Goal: Check status: Check status

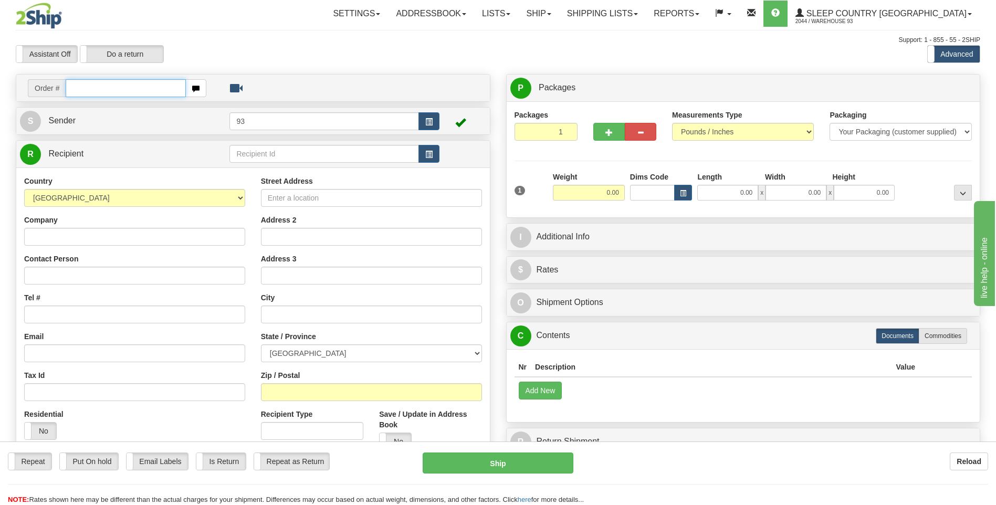
click at [146, 86] on input "text" at bounding box center [126, 88] width 120 height 18
type input "9"
type input "9007"
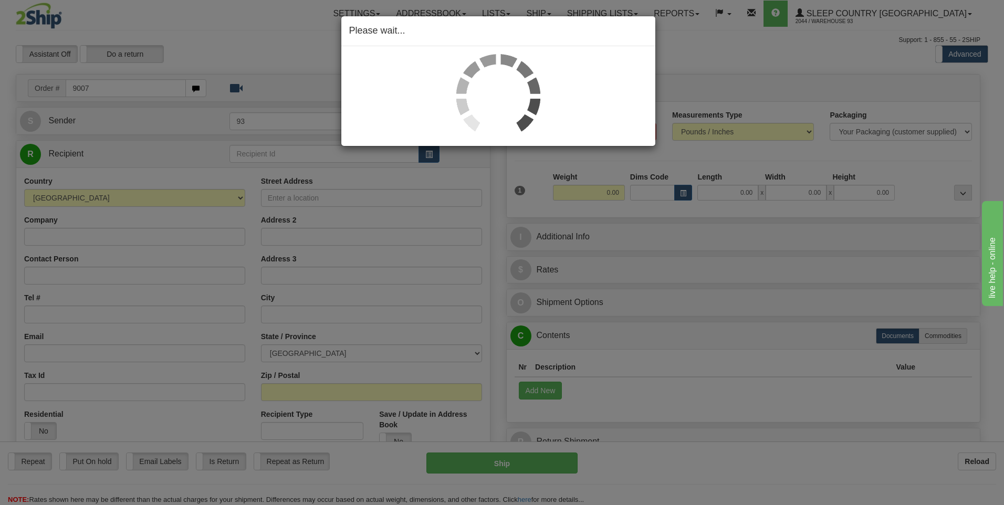
click at [812, 482] on div "Please wait..." at bounding box center [502, 252] width 1004 height 505
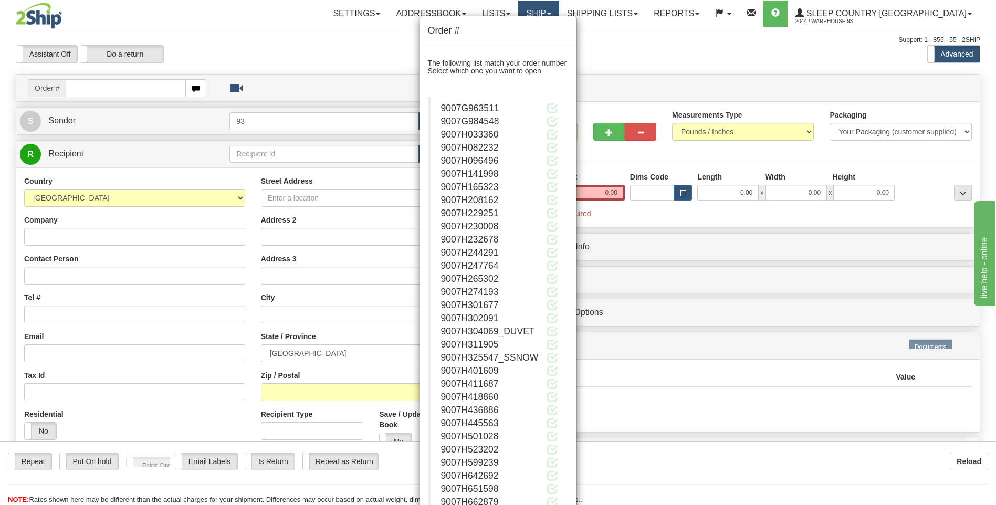
click at [586, 7] on div "Order # The following list match your order number Select which one you want to…" at bounding box center [498, 252] width 996 height 505
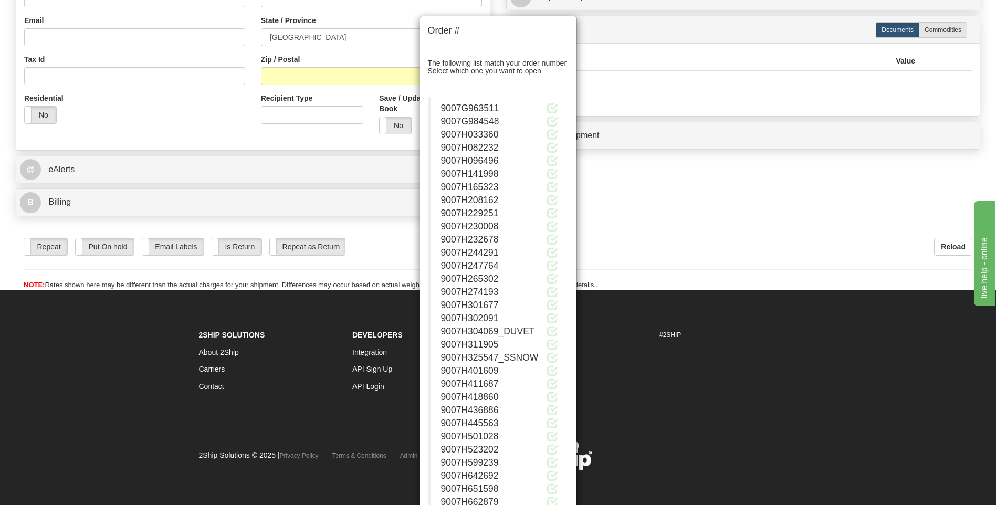
scroll to position [319, 0]
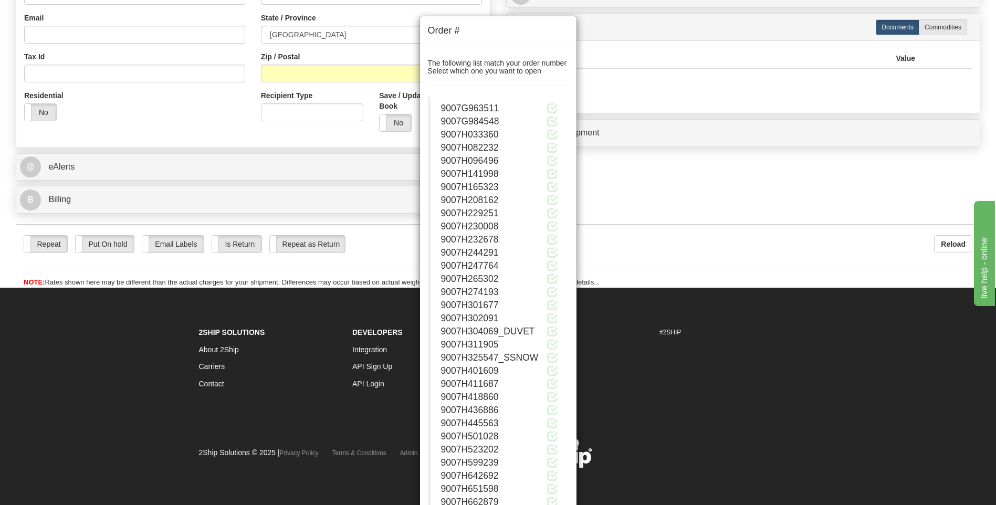
click at [536, 172] on div "9007H141998" at bounding box center [499, 173] width 117 height 13
click at [554, 156] on span at bounding box center [552, 160] width 11 height 11
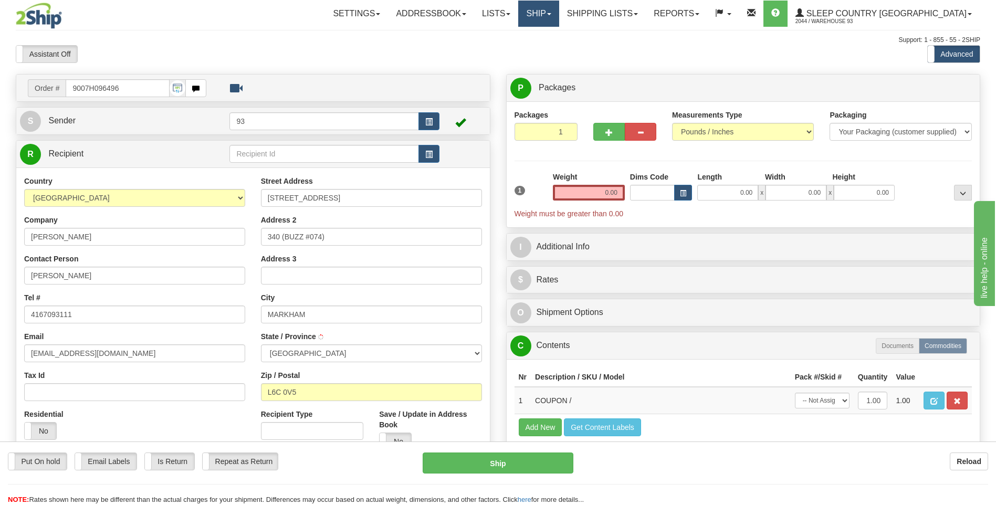
click at [558, 15] on link "Ship" at bounding box center [538, 14] width 40 height 26
click at [558, 40] on link "Ship Screen" at bounding box center [510, 37] width 95 height 14
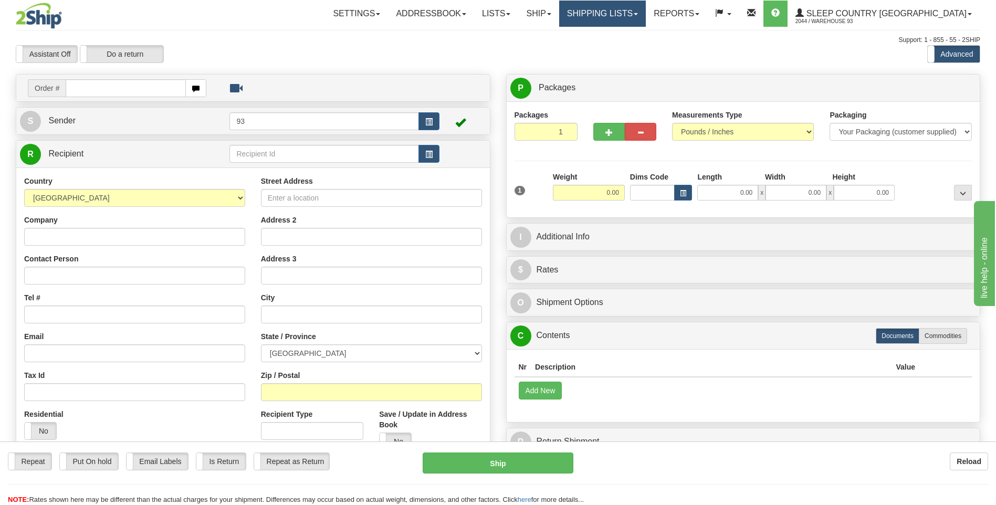
click at [643, 7] on link "Shipping lists" at bounding box center [602, 14] width 87 height 26
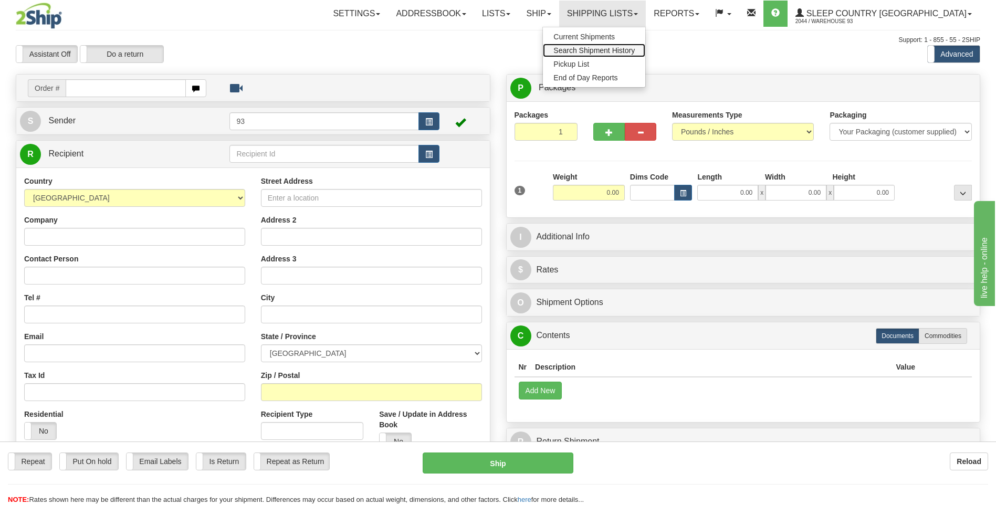
click at [635, 50] on span "Search Shipment History" at bounding box center [593, 50] width 81 height 8
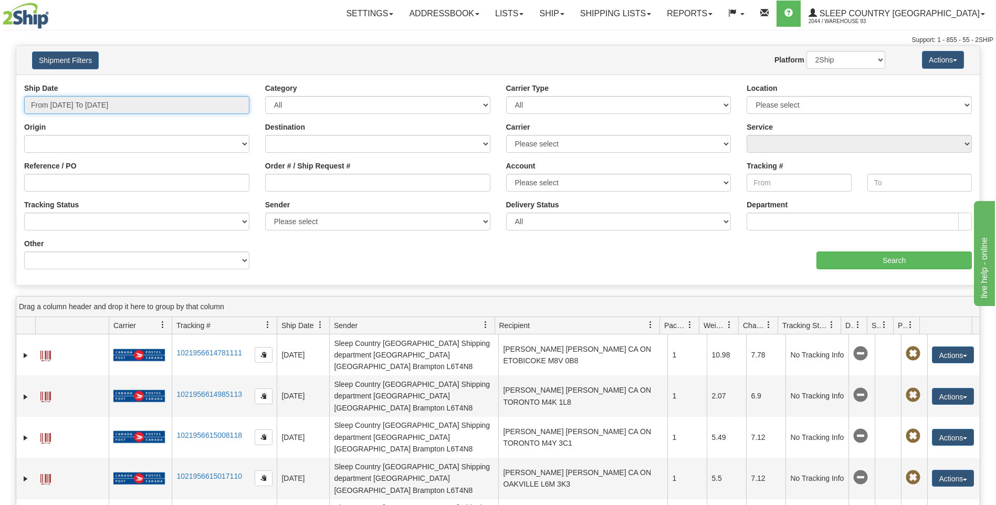
click at [132, 107] on input "From 09/14/2025 To 09/15/2025" at bounding box center [136, 105] width 225 height 18
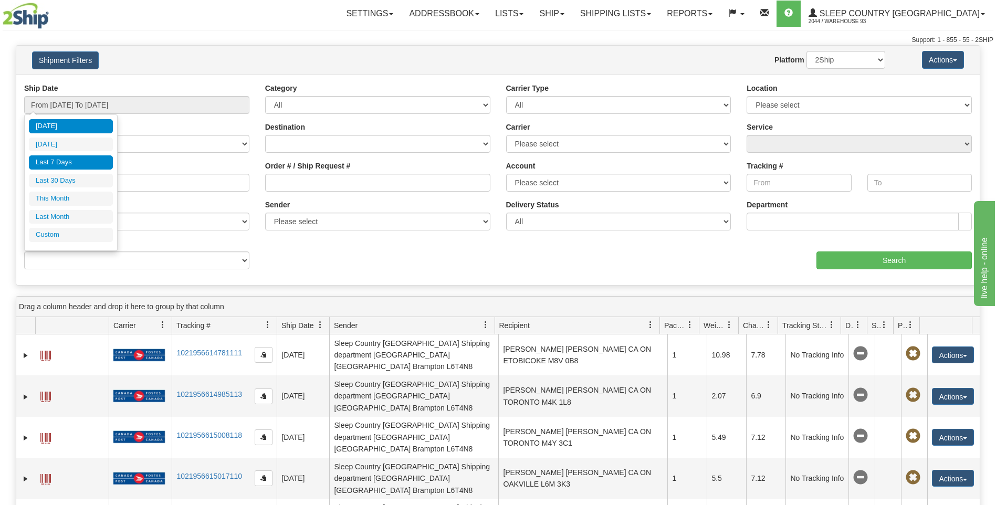
click at [77, 160] on li "Last 7 Days" at bounding box center [71, 162] width 84 height 14
type input "From 09/09/2025 To 09/15/2025"
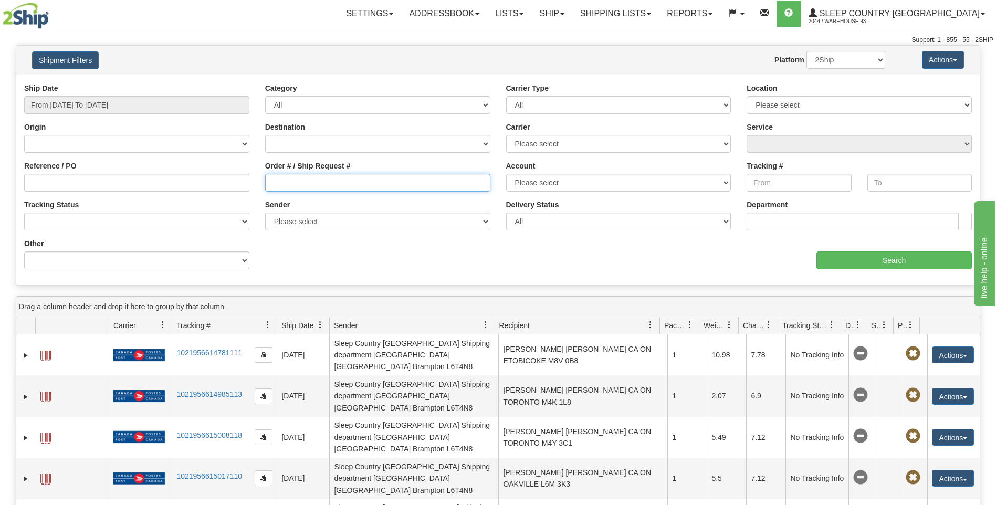
click at [336, 185] on input "Order # / Ship Request #" at bounding box center [377, 183] width 225 height 18
type input "9007I093295"
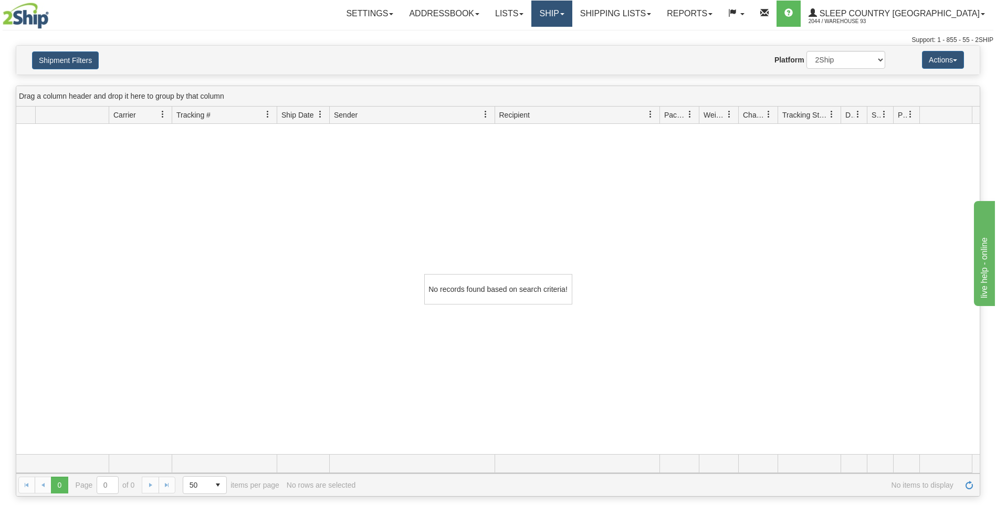
click at [572, 14] on link "Ship" at bounding box center [551, 14] width 40 height 26
click at [553, 32] on link "Ship Screen" at bounding box center [524, 37] width 95 height 14
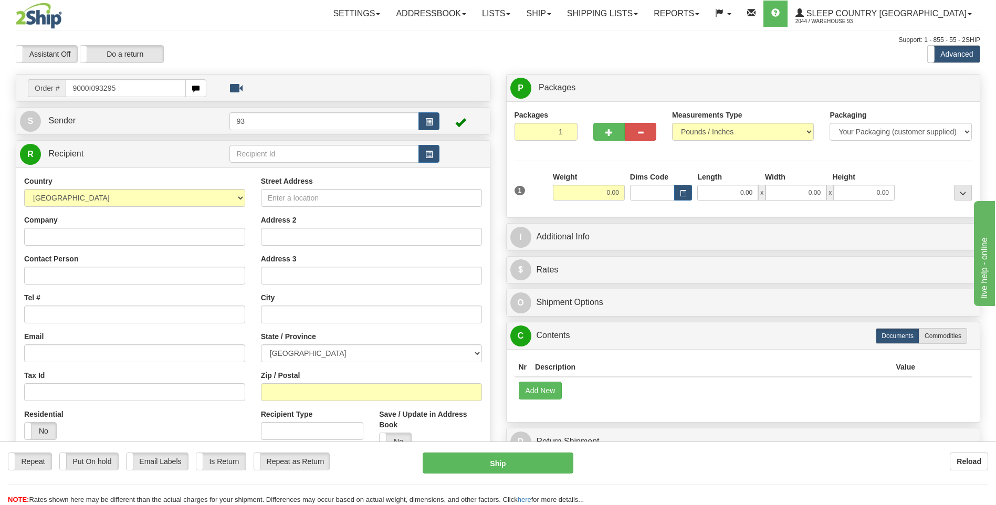
type input "9000I093295"
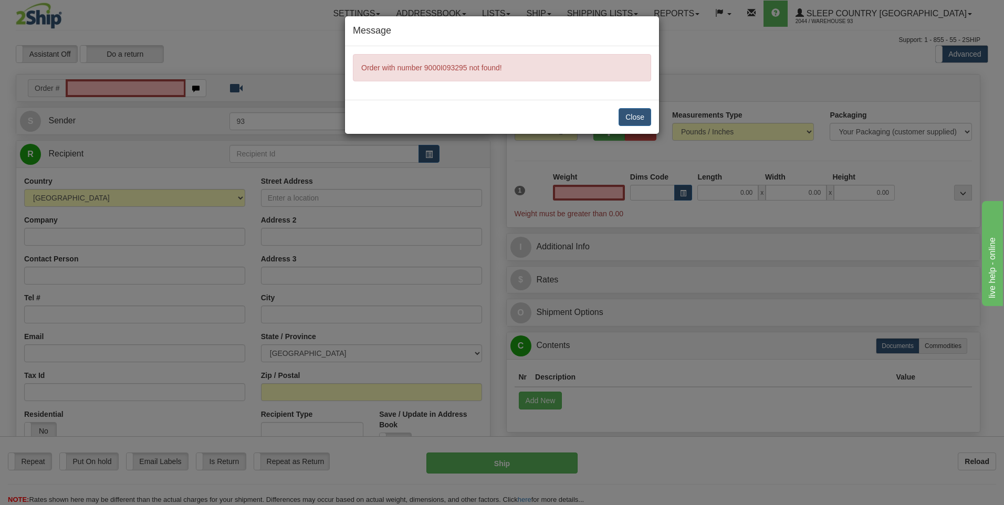
type input "0.00"
click at [635, 115] on button "Close" at bounding box center [634, 117] width 33 height 18
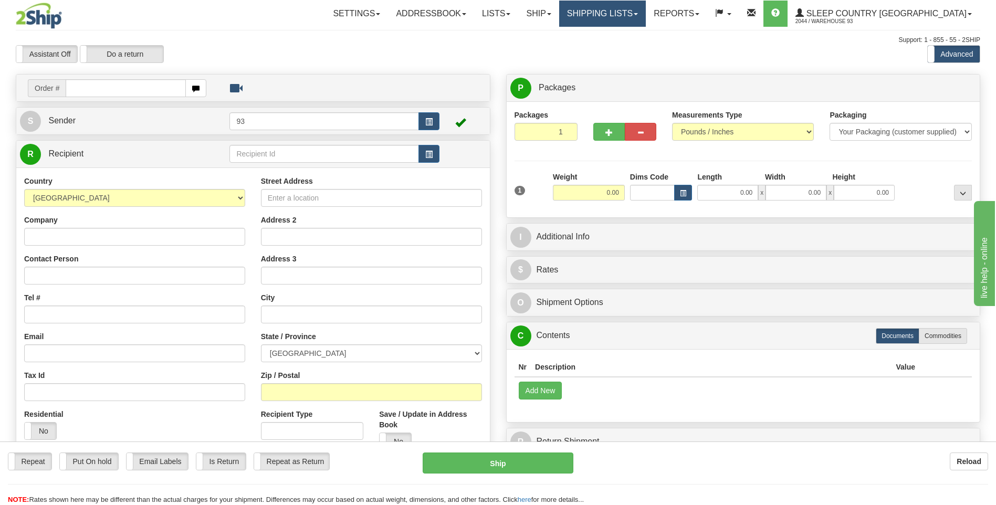
click at [646, 19] on link "Shipping lists" at bounding box center [602, 14] width 87 height 26
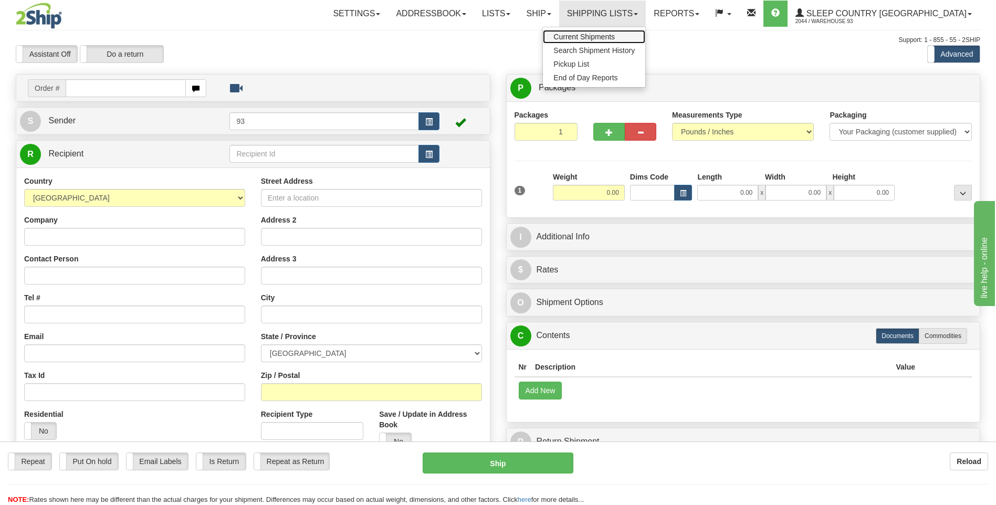
click at [615, 36] on span "Current Shipments" at bounding box center [583, 37] width 61 height 8
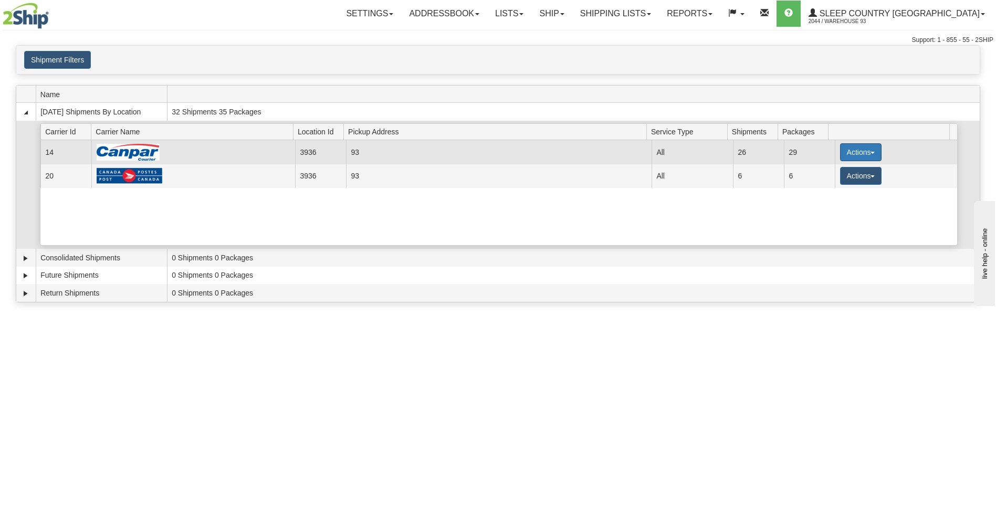
click at [849, 151] on button "Actions" at bounding box center [861, 152] width 42 height 18
click at [833, 176] on link "Details" at bounding box center [839, 172] width 84 height 14
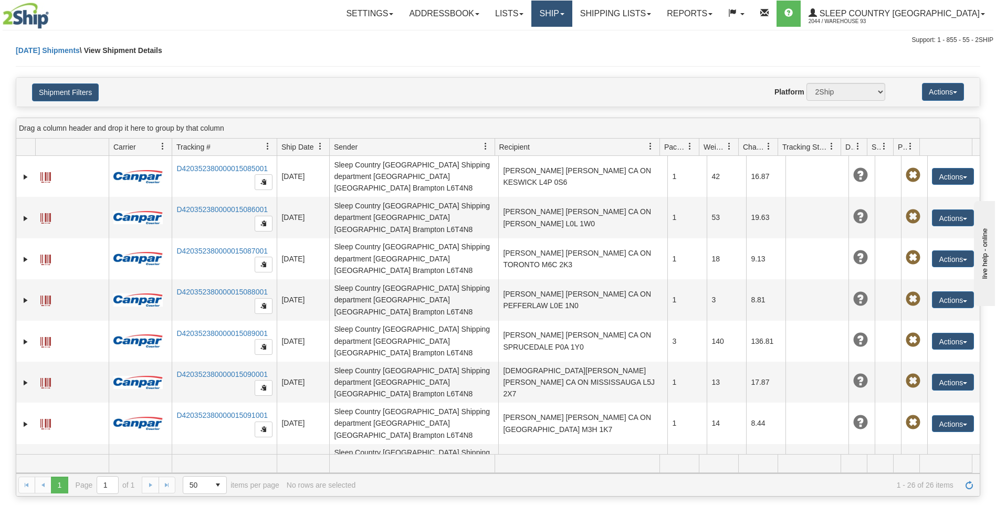
click at [572, 9] on link "Ship" at bounding box center [551, 14] width 40 height 26
click at [527, 37] on span "Ship Screen" at bounding box center [507, 37] width 40 height 8
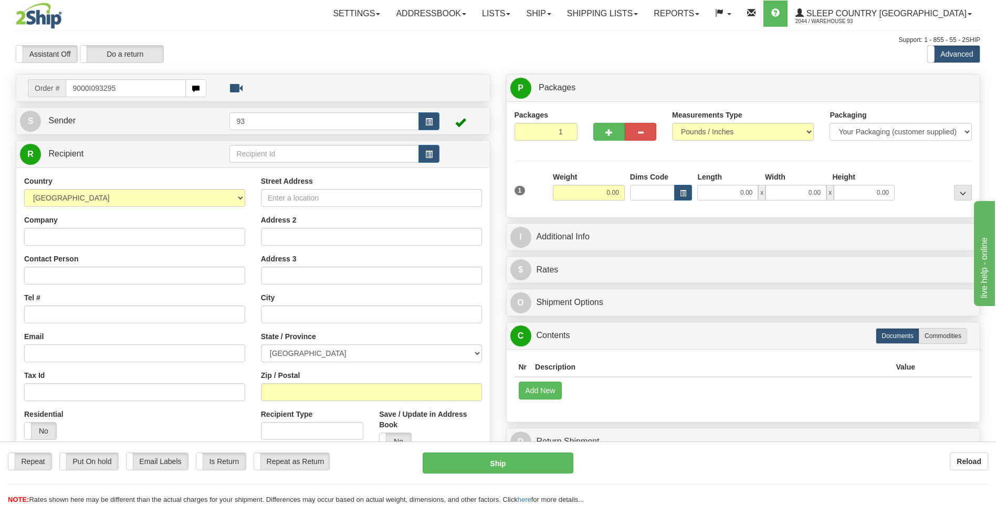
type input "9000I093295"
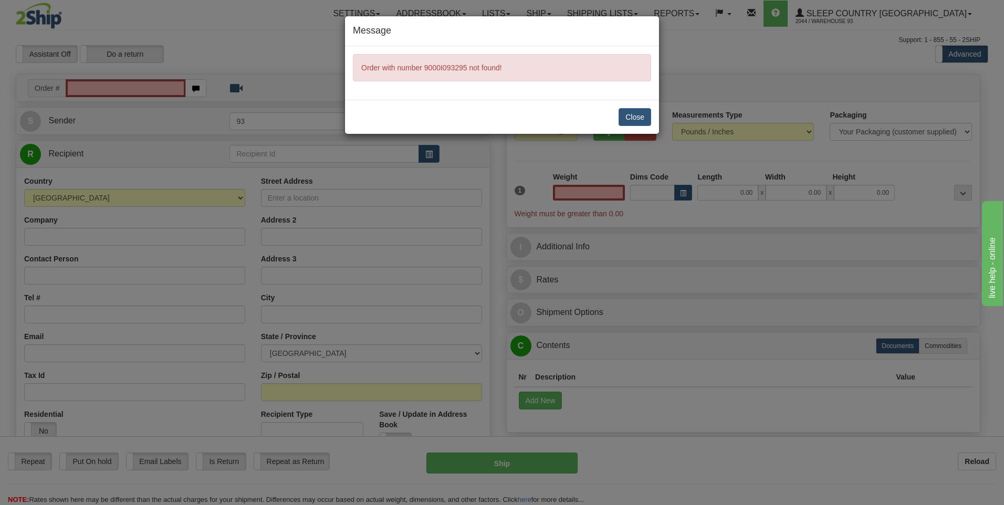
type input "0.00"
click at [627, 115] on button "Close" at bounding box center [634, 117] width 33 height 18
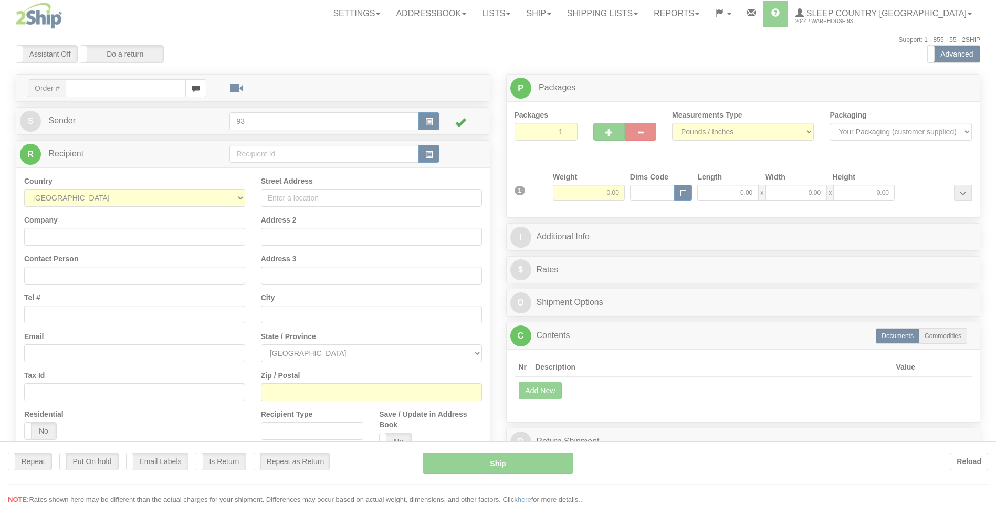
click at [636, 18] on div at bounding box center [498, 252] width 996 height 505
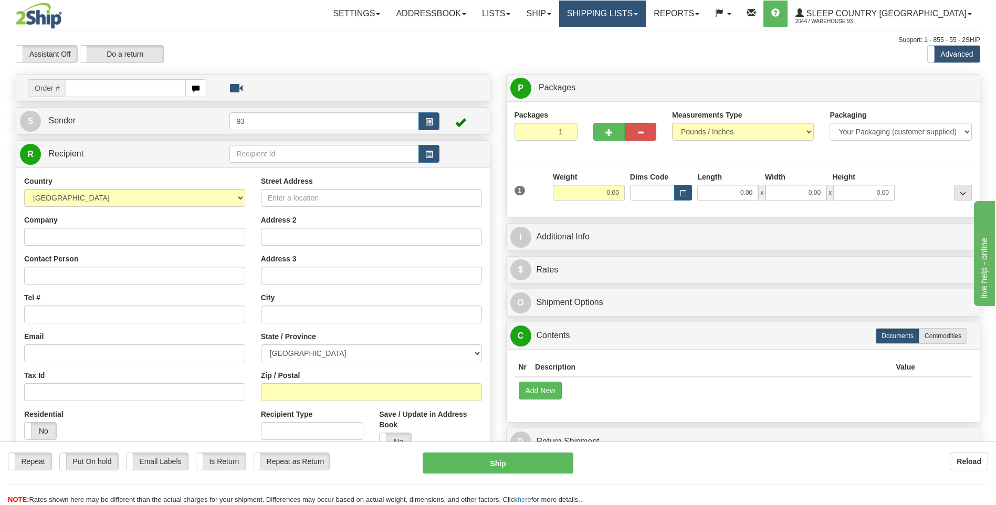
click at [636, 18] on link "Shipping lists" at bounding box center [602, 14] width 87 height 26
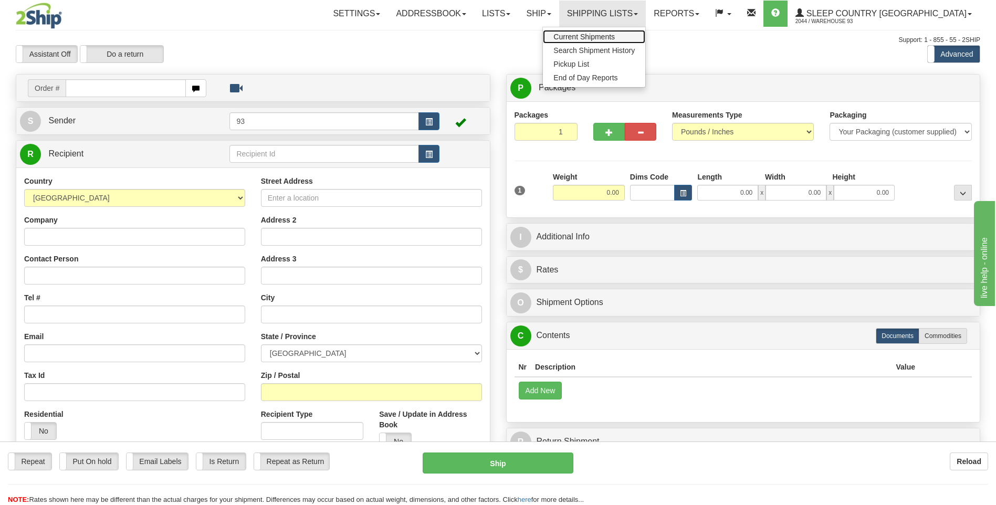
click at [615, 36] on span "Current Shipments" at bounding box center [583, 37] width 61 height 8
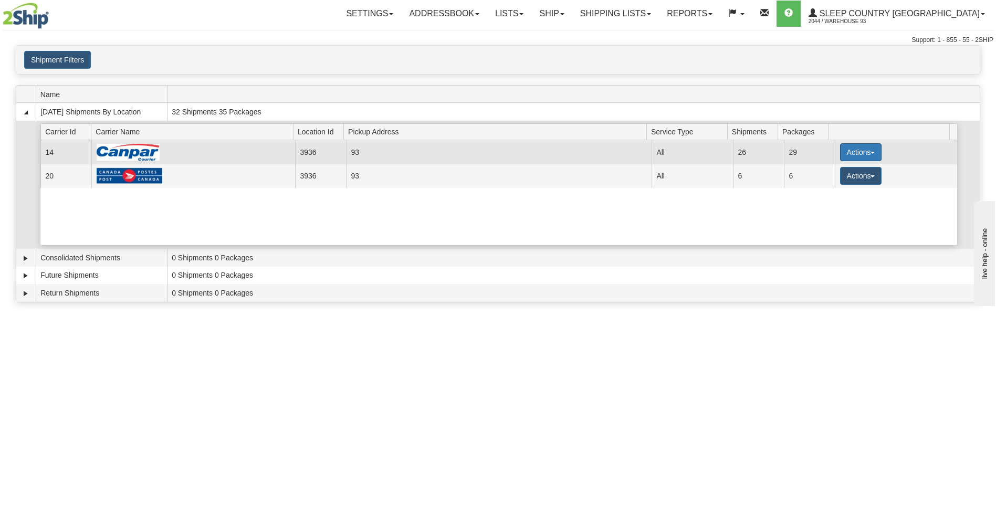
click at [852, 146] on button "Actions" at bounding box center [861, 152] width 42 height 18
click at [845, 170] on link "Details" at bounding box center [839, 172] width 84 height 14
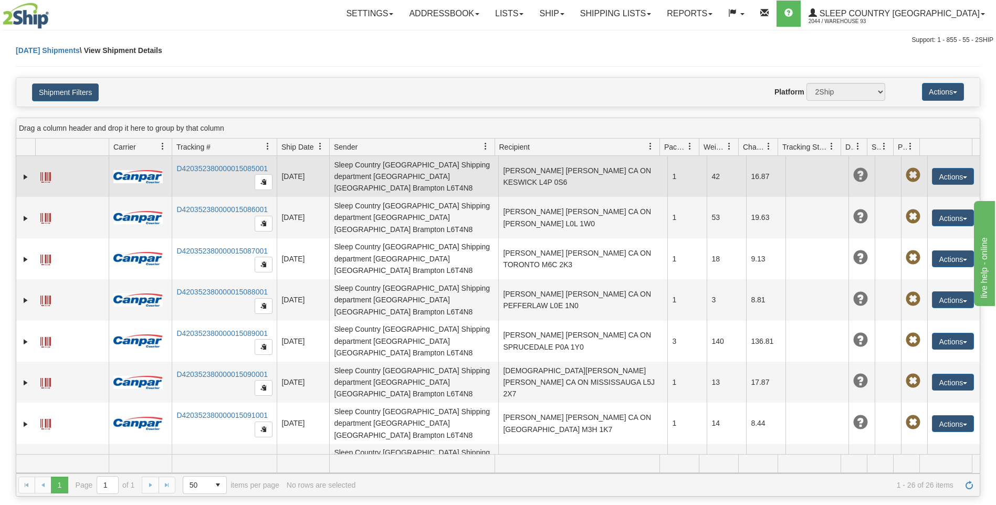
click at [45, 174] on span at bounding box center [45, 177] width 10 height 10
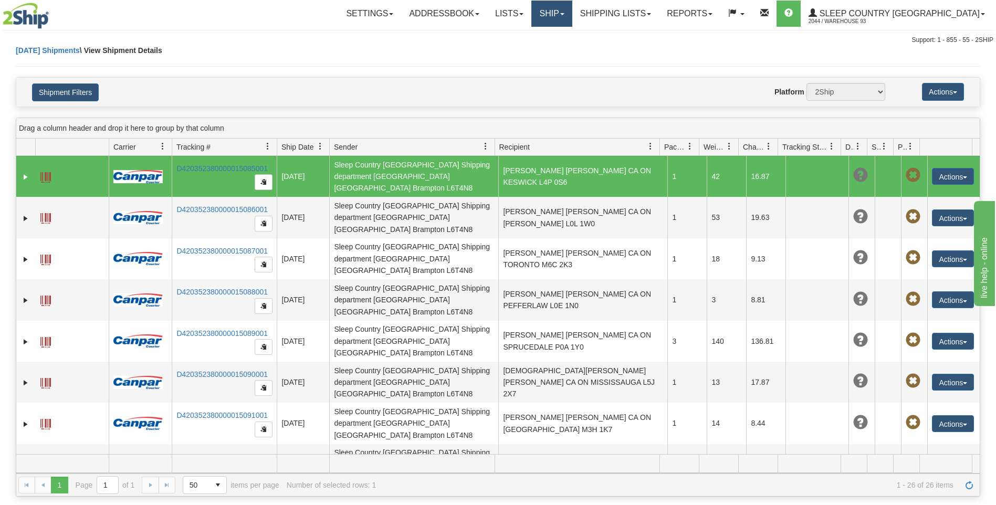
click at [572, 13] on link "Ship" at bounding box center [551, 14] width 40 height 26
click at [572, 34] on link "Ship Screen" at bounding box center [524, 37] width 95 height 14
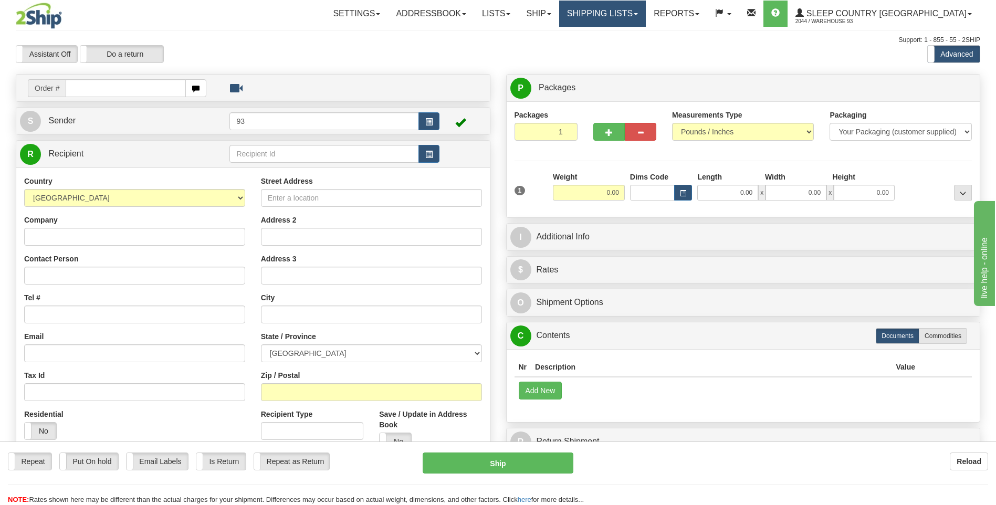
click at [634, 17] on link "Shipping lists" at bounding box center [602, 14] width 87 height 26
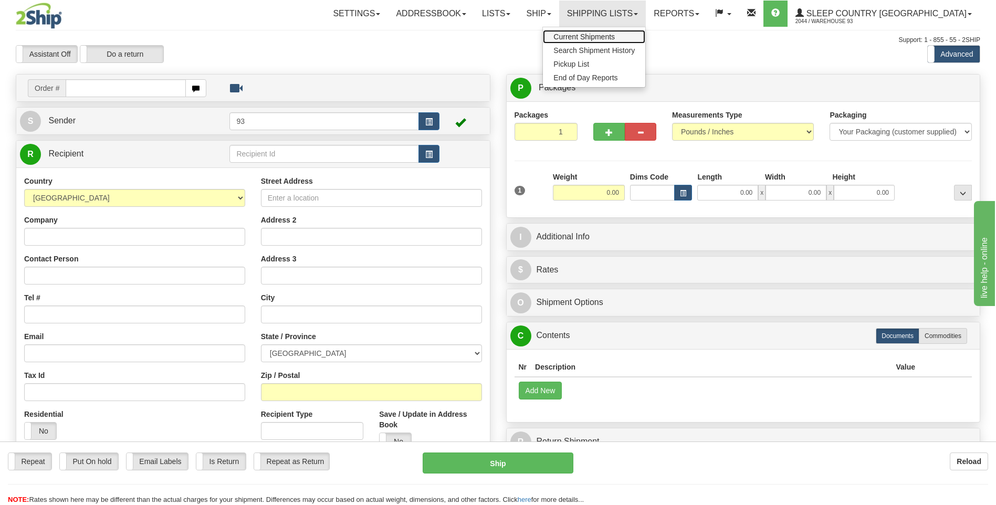
click at [615, 39] on span "Current Shipments" at bounding box center [583, 37] width 61 height 8
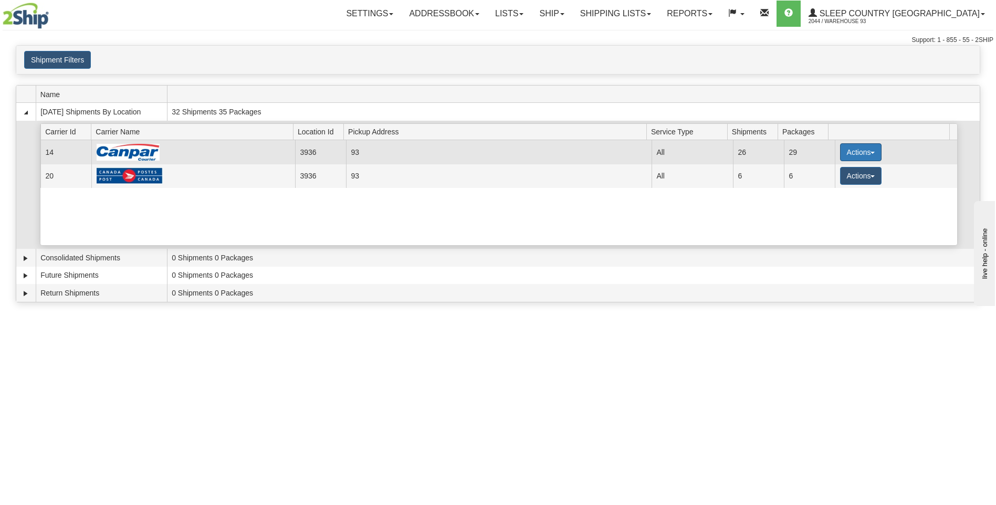
click at [845, 151] on button "Actions" at bounding box center [861, 152] width 42 height 18
click at [835, 176] on link "Details" at bounding box center [839, 172] width 84 height 14
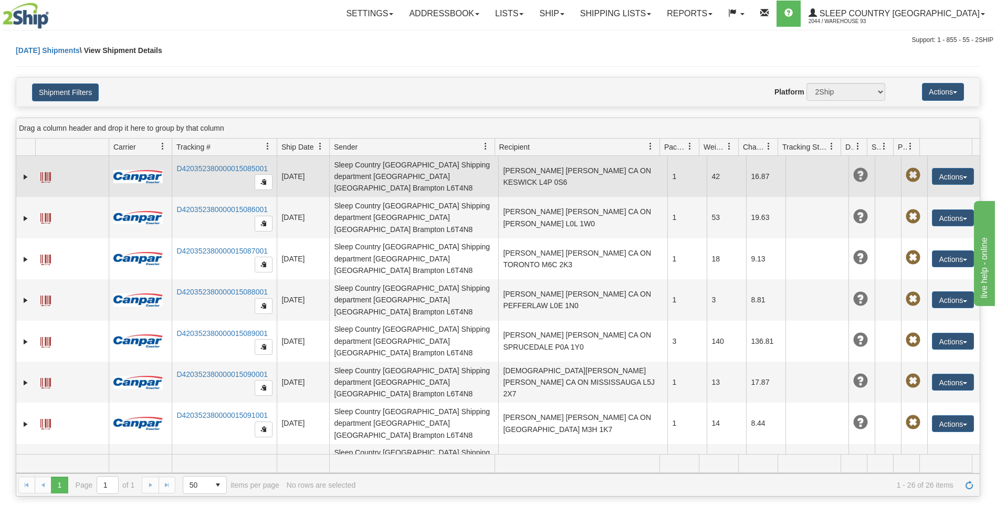
click at [48, 174] on span at bounding box center [45, 177] width 10 height 10
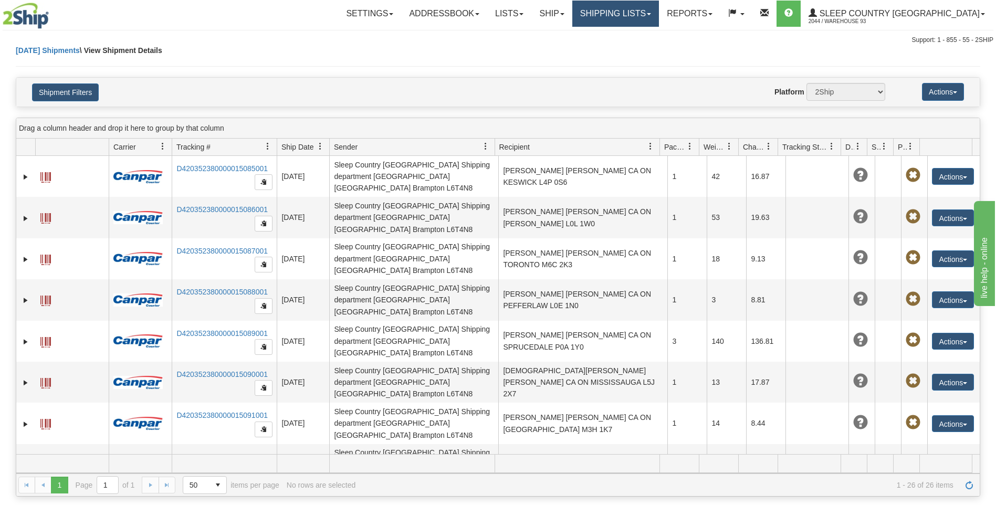
click at [642, 12] on link "Shipping lists" at bounding box center [615, 14] width 87 height 26
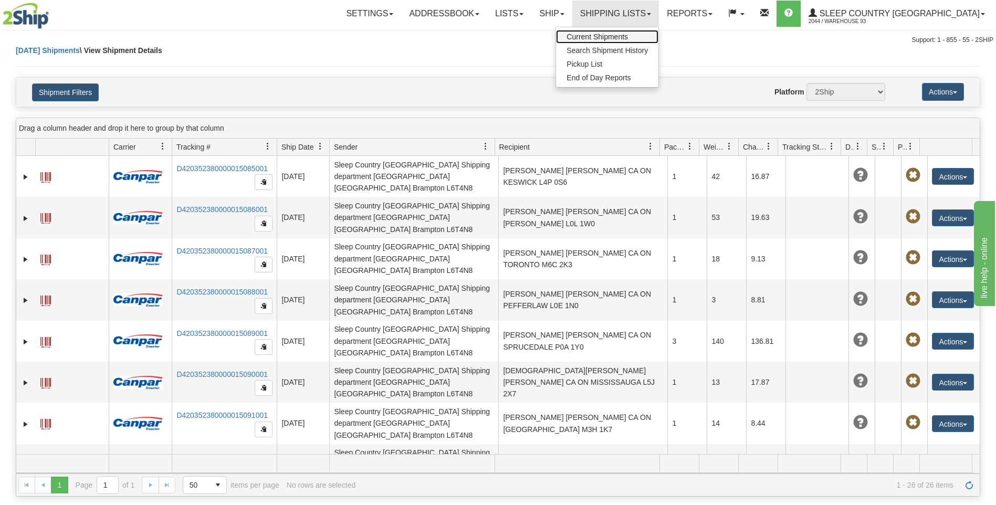
click at [628, 37] on span "Current Shipments" at bounding box center [596, 37] width 61 height 8
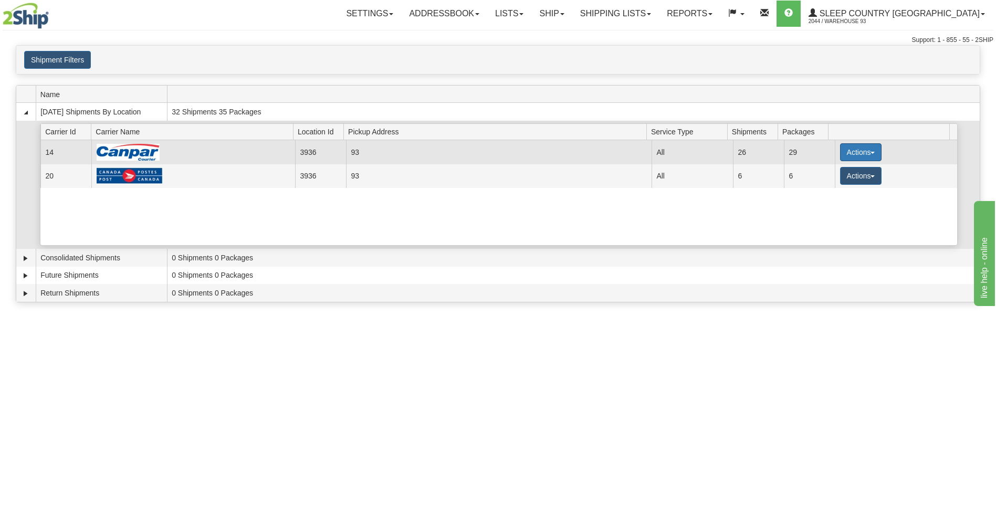
click at [862, 151] on button "Actions" at bounding box center [861, 152] width 42 height 18
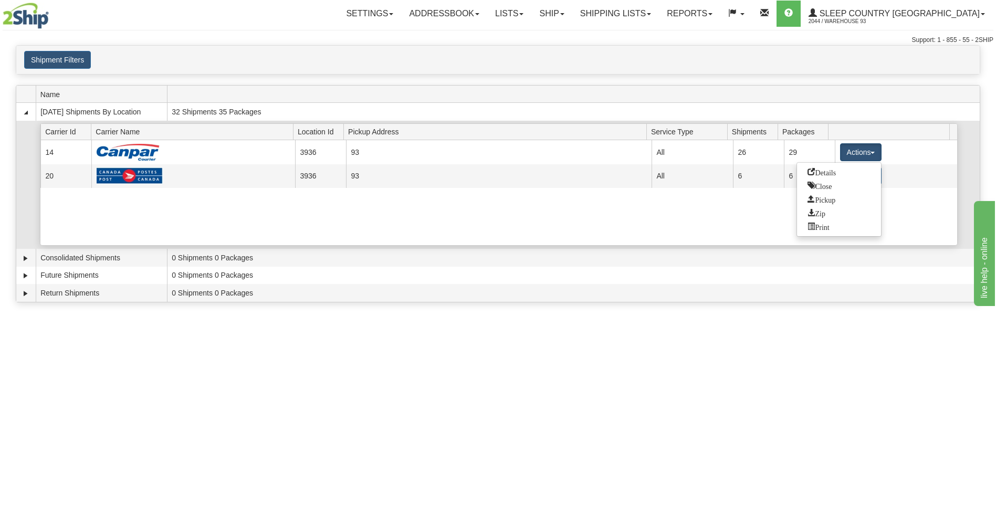
click at [766, 227] on div "Current 14 3936 93 23002 All 26 29 Actions Details Close Pickup Zip Print Curre…" at bounding box center [498, 192] width 916 height 105
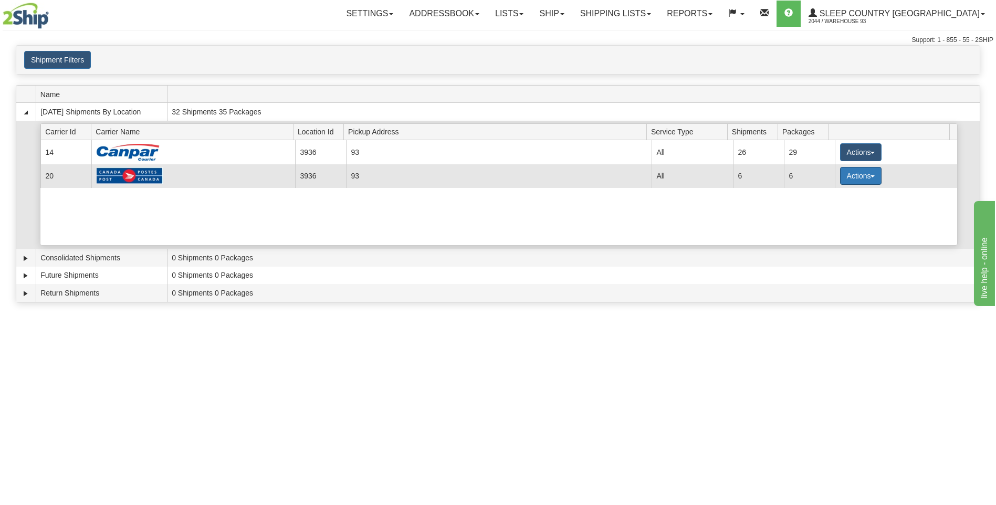
click at [867, 180] on button "Actions" at bounding box center [861, 176] width 42 height 18
click at [833, 197] on span "Details" at bounding box center [821, 195] width 28 height 7
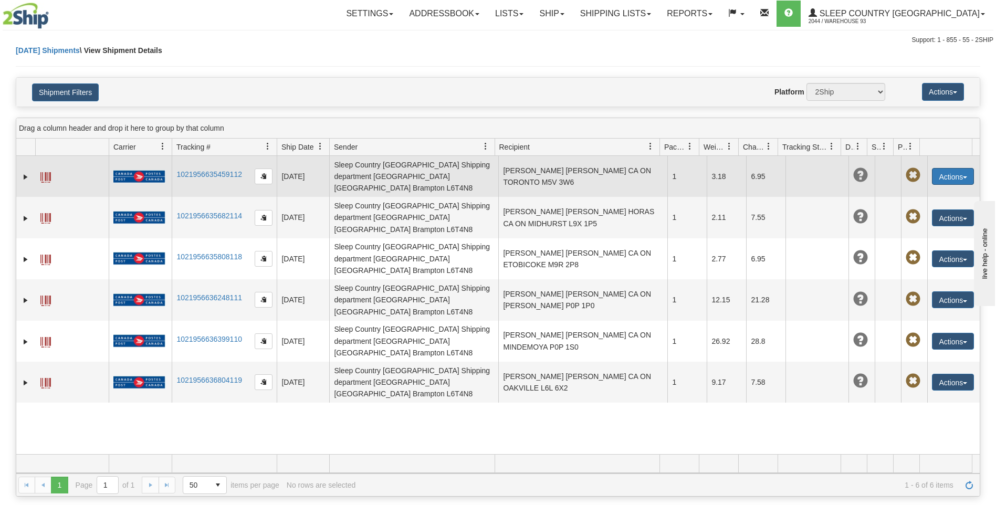
click at [948, 178] on button "Actions" at bounding box center [953, 176] width 42 height 17
click at [48, 172] on span at bounding box center [45, 177] width 10 height 10
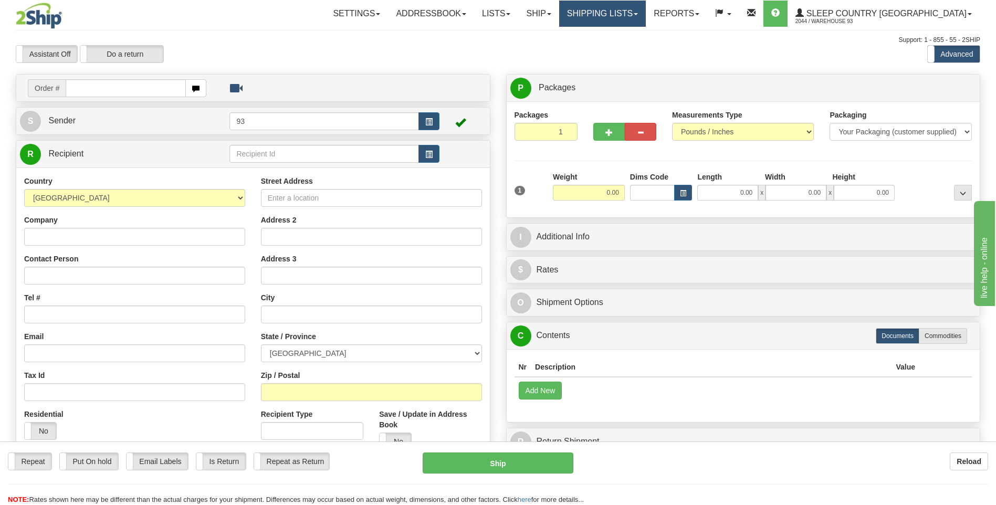
click at [622, 13] on link "Shipping lists" at bounding box center [602, 14] width 87 height 26
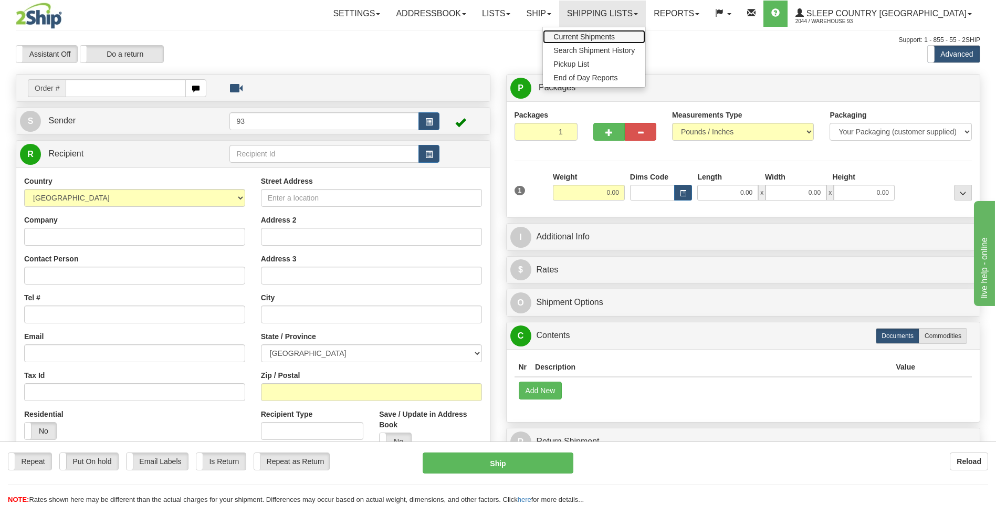
click at [622, 30] on link "Current Shipments" at bounding box center [594, 37] width 102 height 14
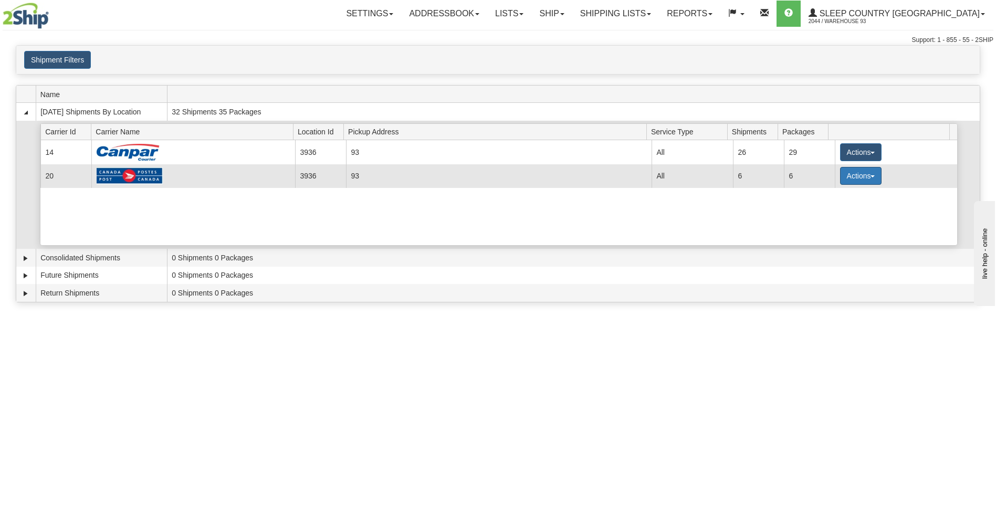
click at [849, 170] on button "Actions" at bounding box center [861, 176] width 42 height 18
click at [848, 195] on link "Details" at bounding box center [839, 196] width 84 height 14
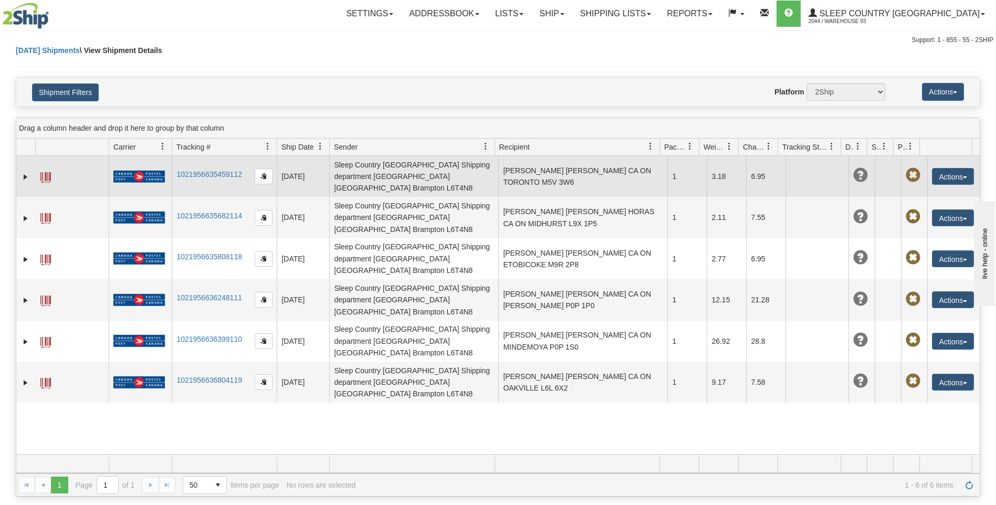
click at [45, 173] on span at bounding box center [45, 177] width 10 height 10
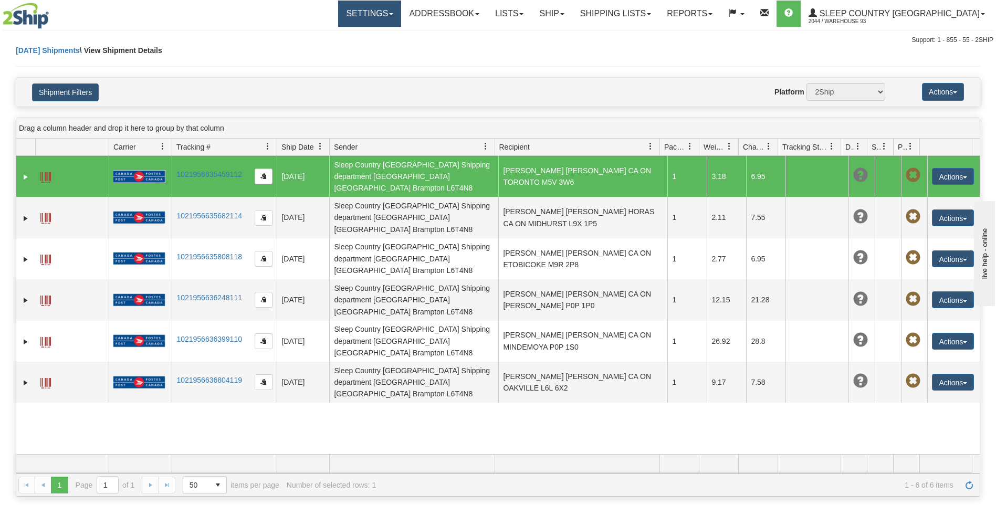
click at [401, 12] on link "Settings" at bounding box center [369, 14] width 63 height 26
click at [377, 35] on span "Shipping Preferences" at bounding box center [342, 37] width 70 height 8
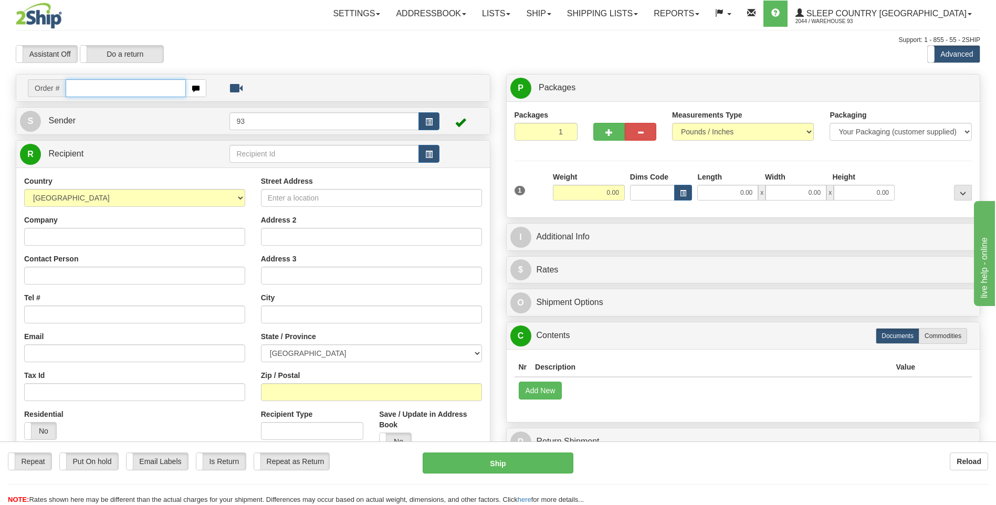
click at [131, 88] on input "text" at bounding box center [126, 88] width 120 height 18
paste input "9000I080450"
type input "9"
drag, startPoint x: 661, startPoint y: 44, endPoint x: 639, endPoint y: 73, distance: 37.2
click at [661, 44] on div "Support: 1 - 855 - 55 - 2SHIP" at bounding box center [498, 40] width 964 height 9
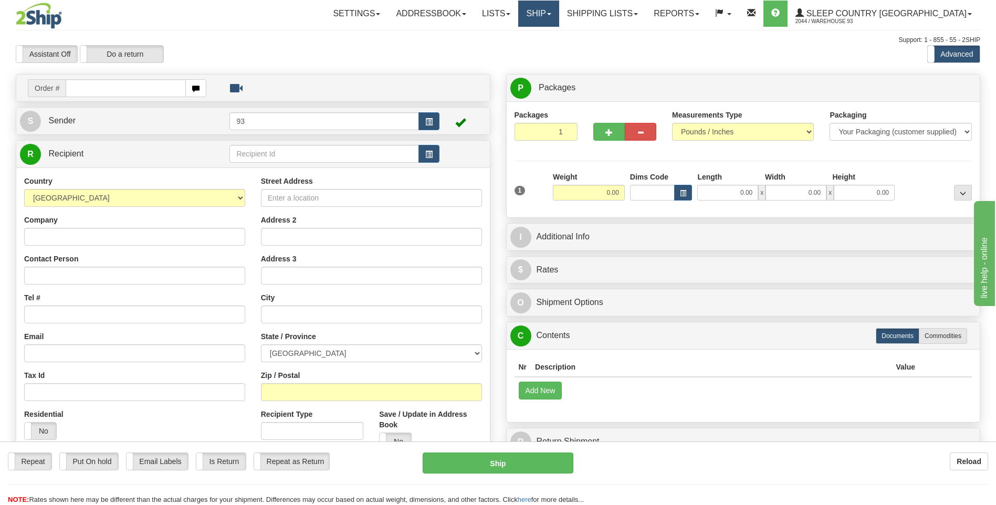
click at [558, 16] on link "Ship" at bounding box center [538, 14] width 40 height 26
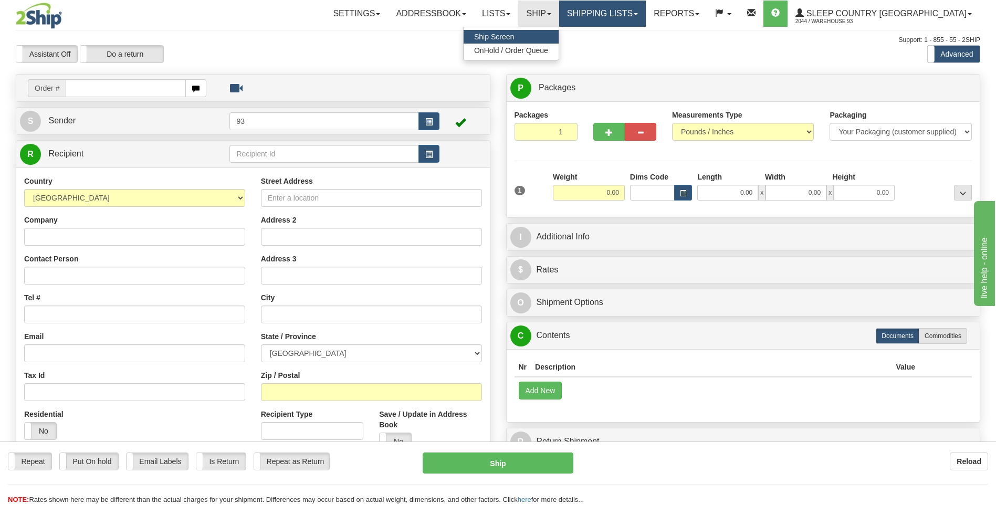
click at [646, 14] on link "Shipping lists" at bounding box center [602, 14] width 87 height 26
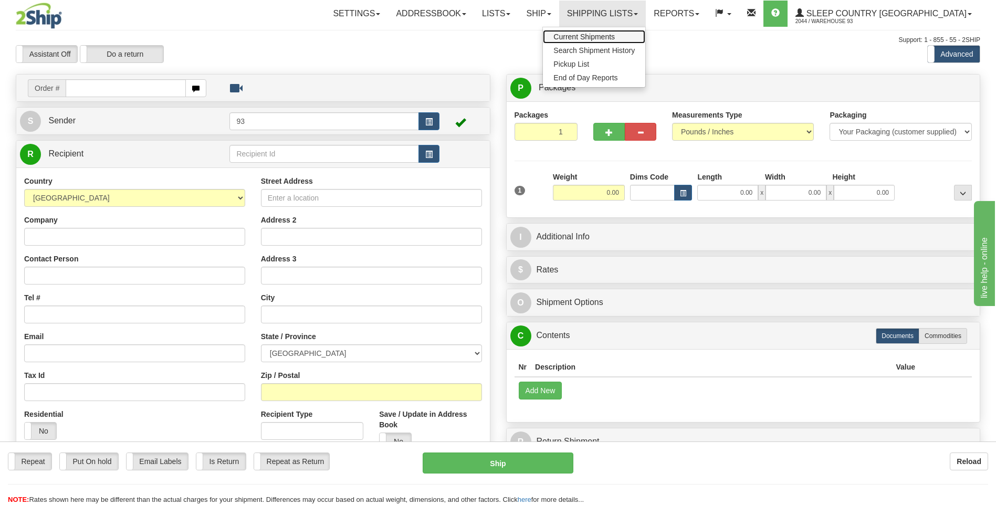
click at [615, 34] on span "Current Shipments" at bounding box center [583, 37] width 61 height 8
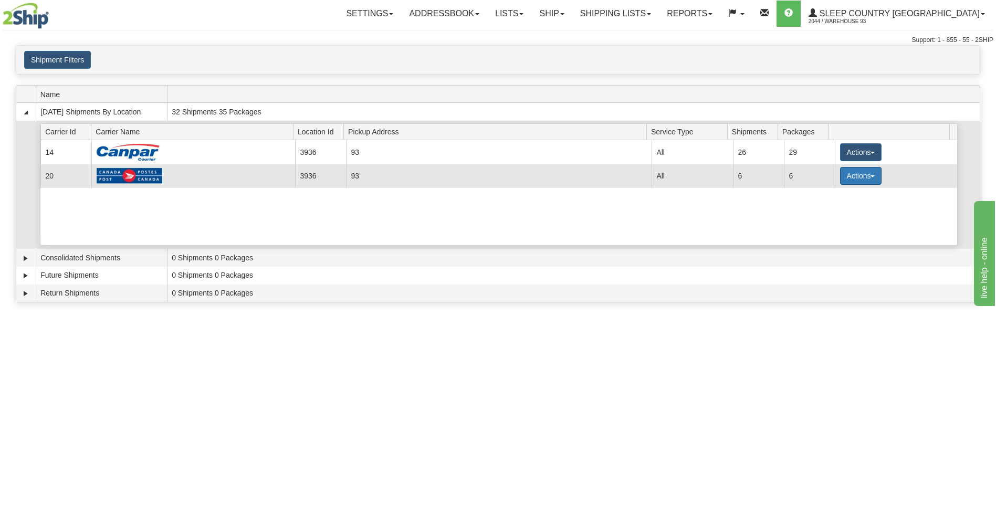
click at [848, 172] on button "Actions" at bounding box center [861, 176] width 42 height 18
click at [829, 197] on span "Details" at bounding box center [821, 195] width 28 height 7
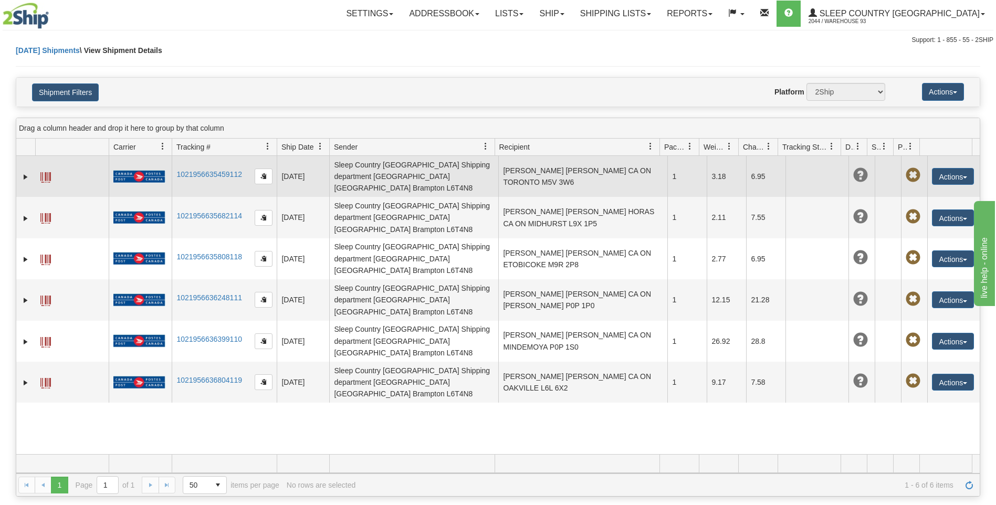
click at [43, 172] on span at bounding box center [45, 177] width 10 height 10
